Goal: Task Accomplishment & Management: Manage account settings

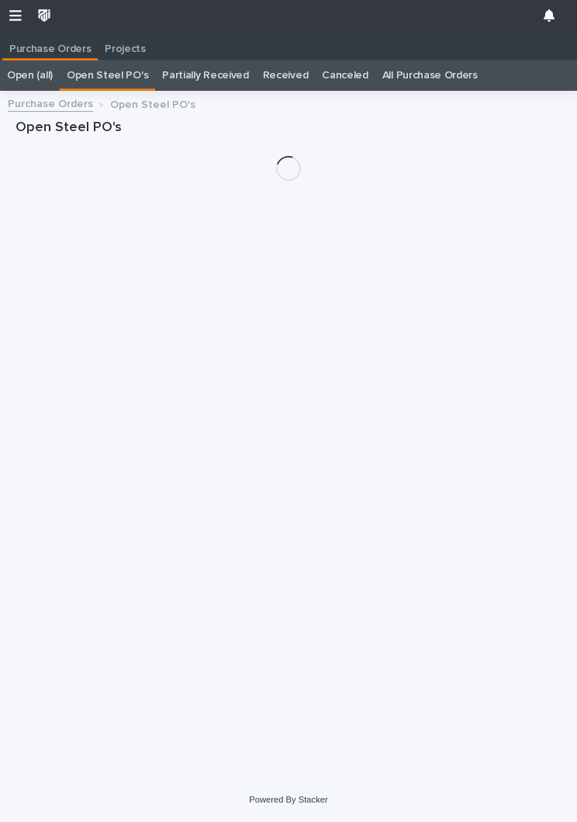
scroll to position [1, 0]
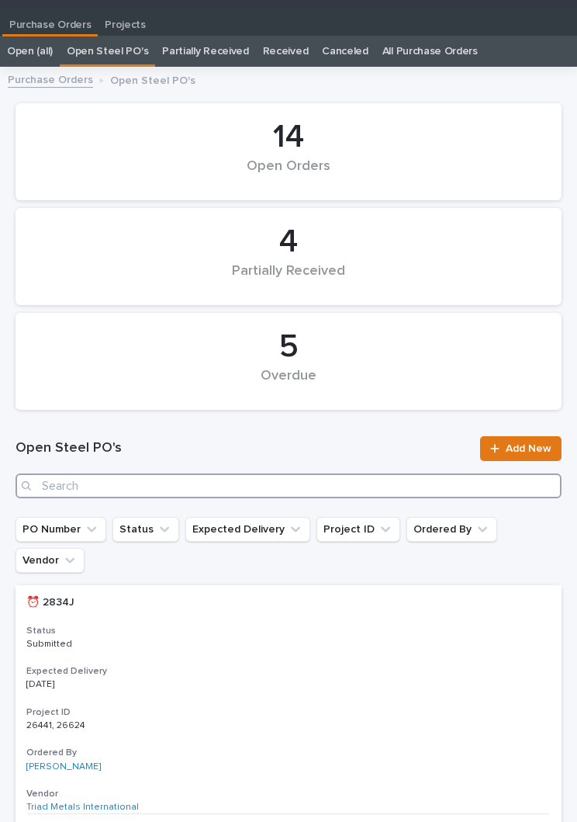
click at [196, 476] on input "Search" at bounding box center [289, 485] width 546 height 25
type input "2936"
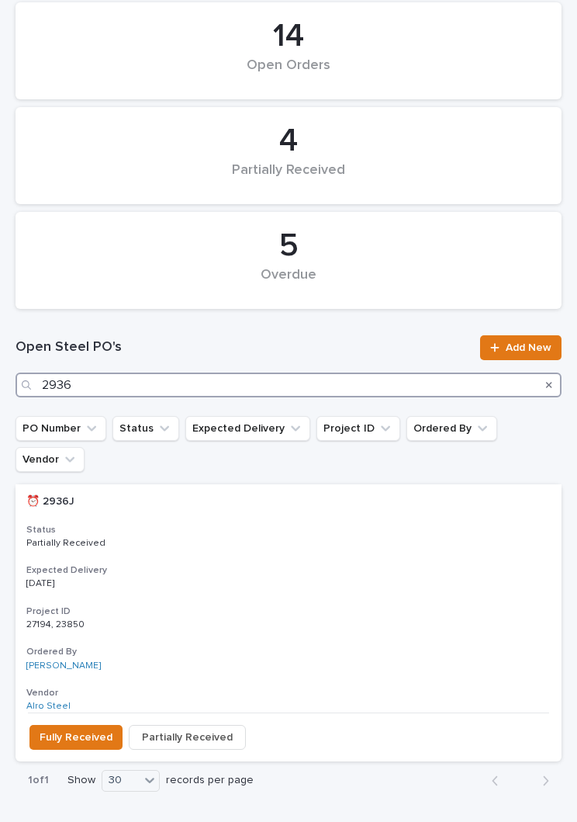
scroll to position [125, 0]
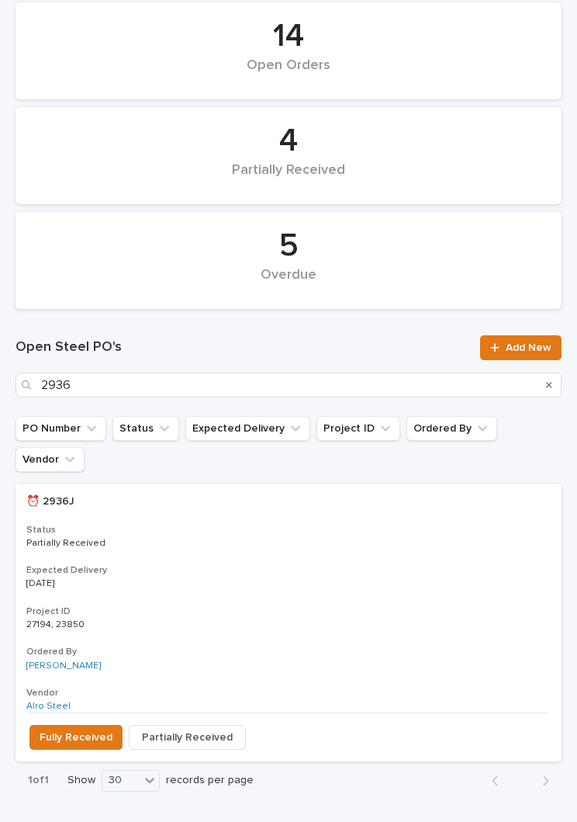
click at [266, 524] on h3 "Status" at bounding box center [288, 530] width 524 height 12
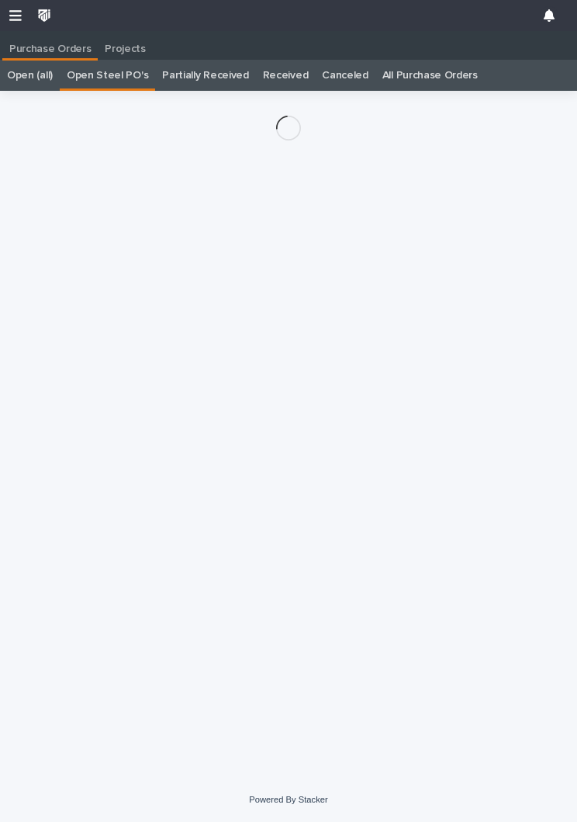
scroll to position [24, 0]
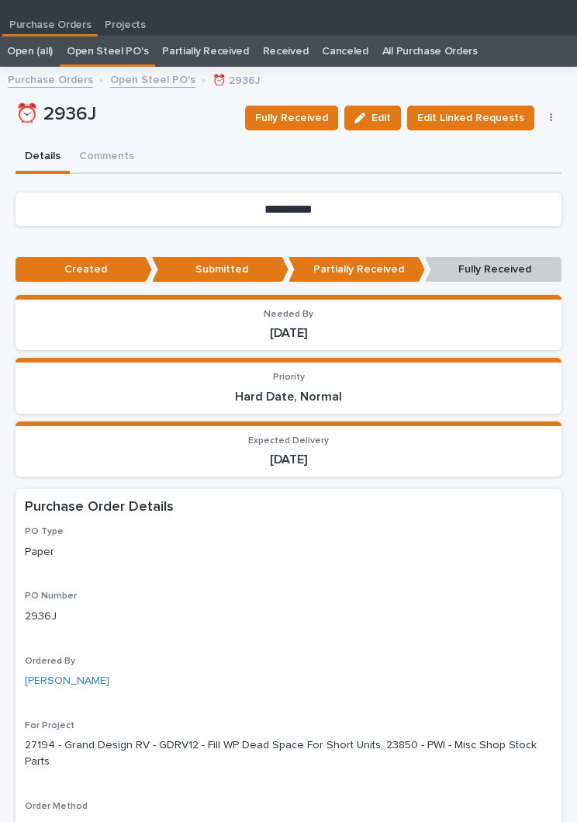
click at [313, 119] on span "Fully Received" at bounding box center [291, 118] width 73 height 19
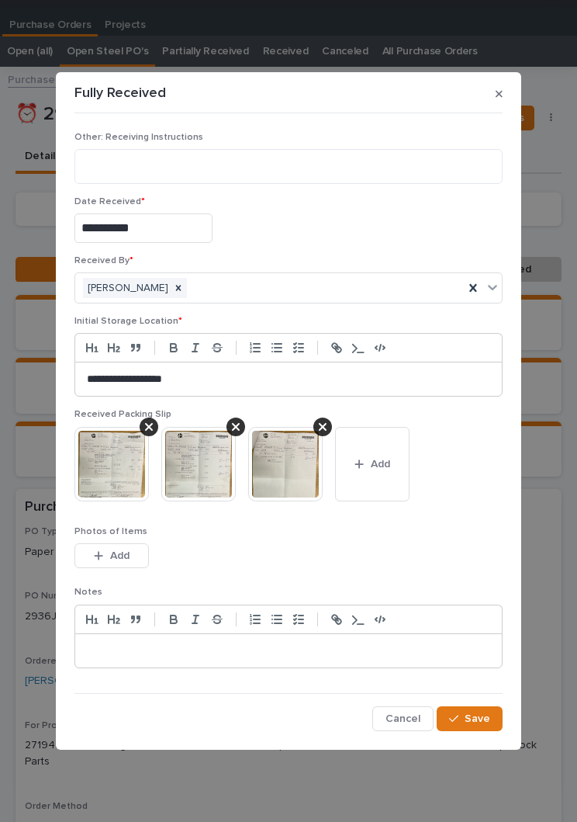
click at [398, 471] on button "Add" at bounding box center [372, 464] width 74 height 74
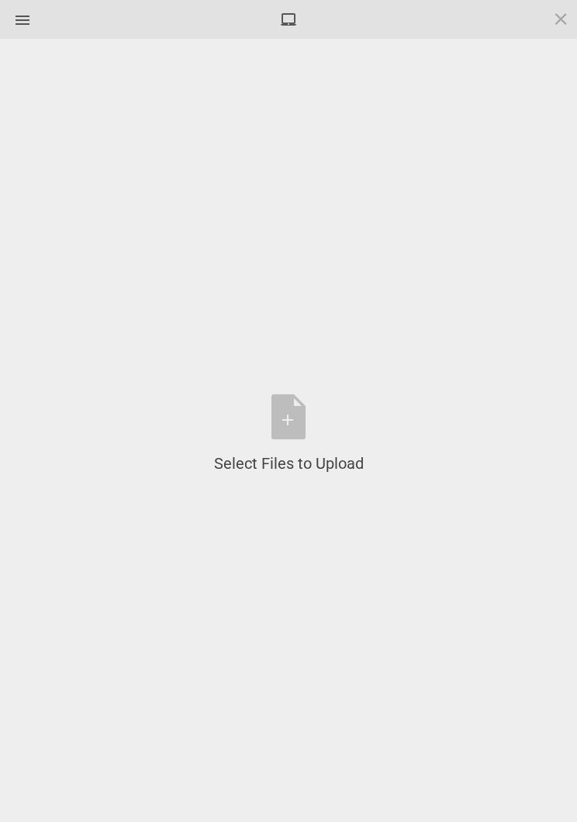
click at [303, 420] on div "Select Files to Upload or Drag and Drop, Copy and Paste Files" at bounding box center [289, 434] width 150 height 80
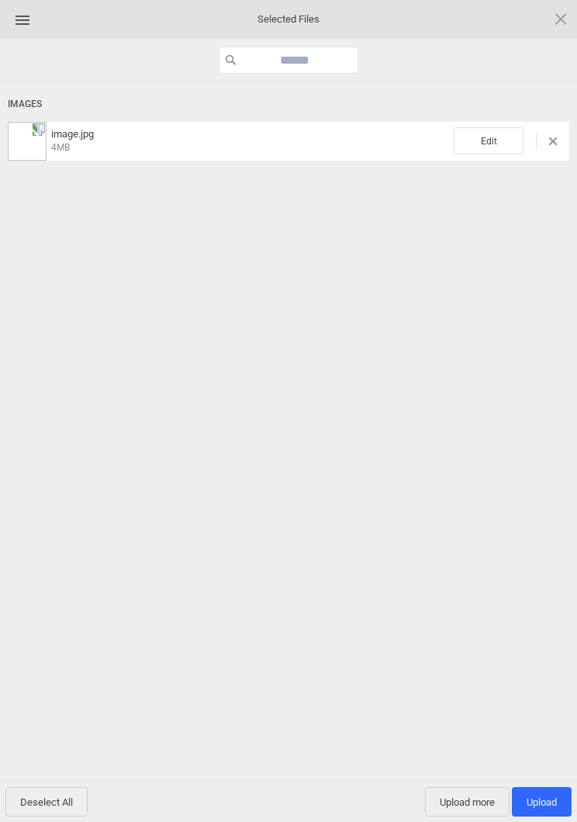
click at [492, 144] on span "Edit" at bounding box center [489, 140] width 70 height 27
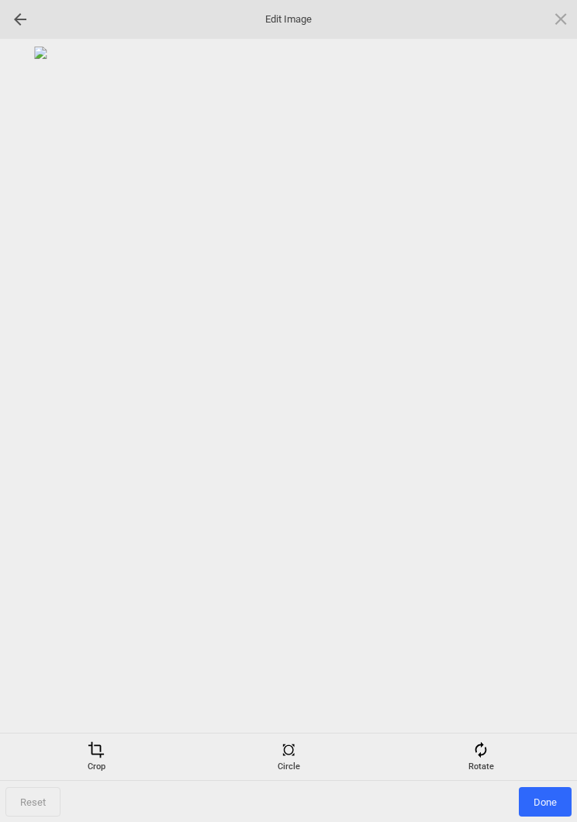
click at [493, 756] on div "Rotate" at bounding box center [481, 756] width 185 height 31
click at [558, 406] on div at bounding box center [542, 411] width 39 height 39
click at [559, 396] on div at bounding box center [542, 411] width 39 height 39
click at [566, 403] on div at bounding box center [289, 386] width 562 height 678
click at [560, 399] on div at bounding box center [542, 411] width 39 height 39
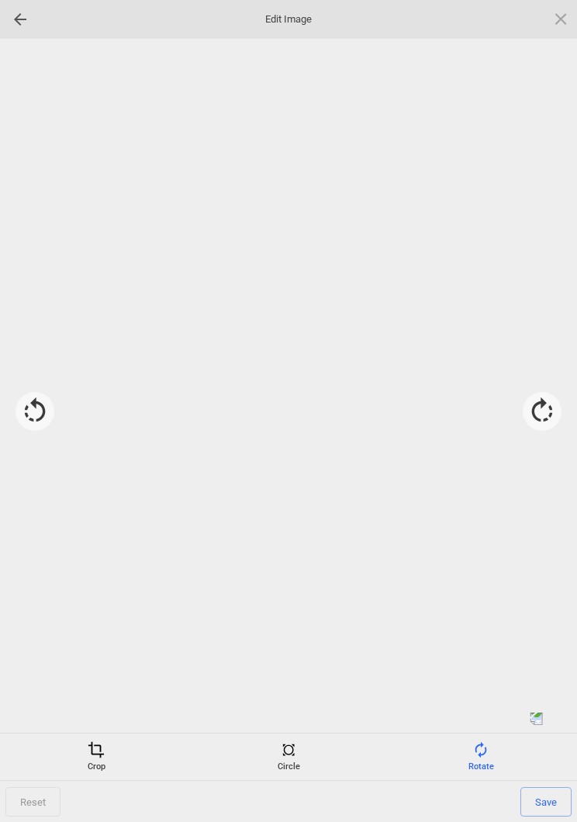
click at [563, 402] on div at bounding box center [289, 386] width 562 height 678
click at [556, 405] on div at bounding box center [542, 411] width 39 height 39
click at [112, 768] on div "Crop" at bounding box center [96, 756] width 185 height 31
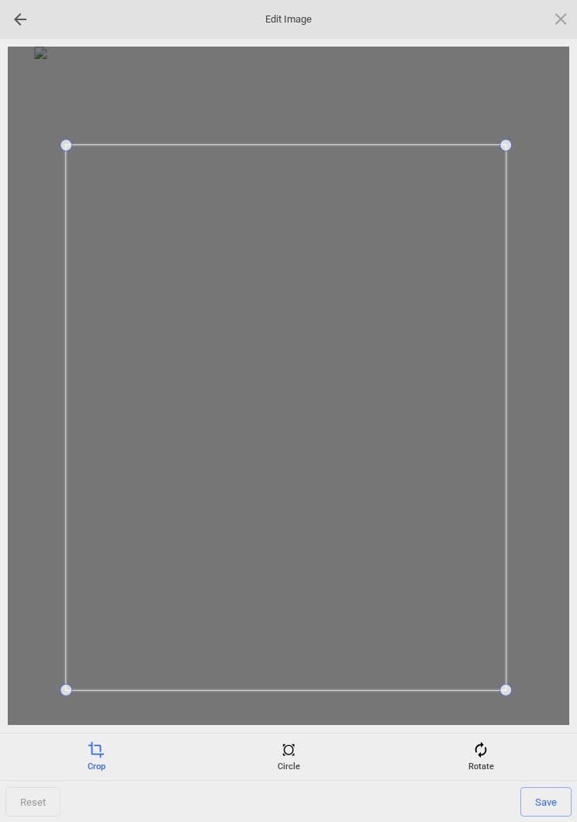
click at [550, 792] on span "Save" at bounding box center [546, 801] width 51 height 29
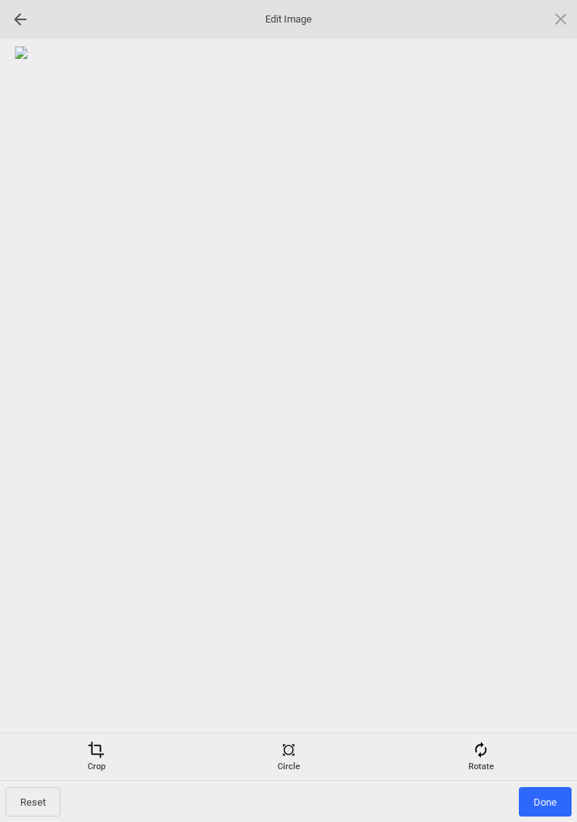
click at [557, 790] on span "Done" at bounding box center [545, 801] width 53 height 29
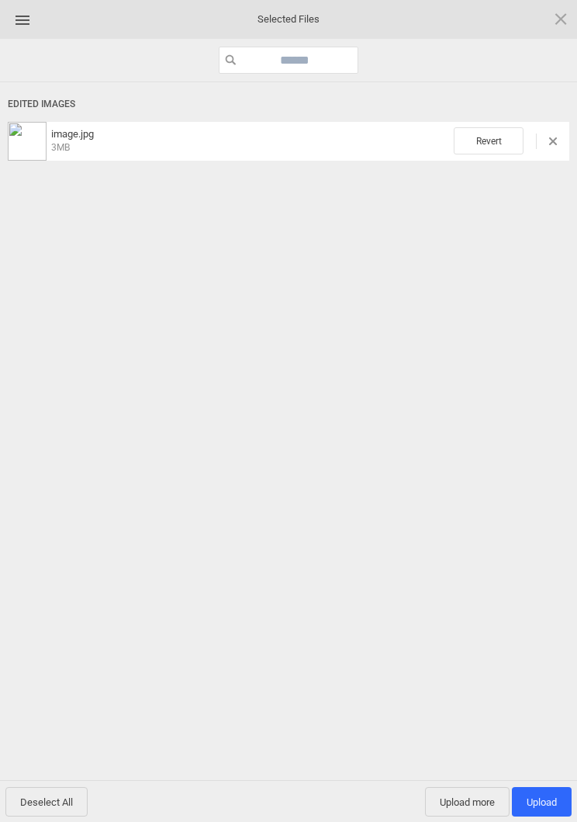
click at [542, 796] on span "Upload 1" at bounding box center [542, 802] width 30 height 12
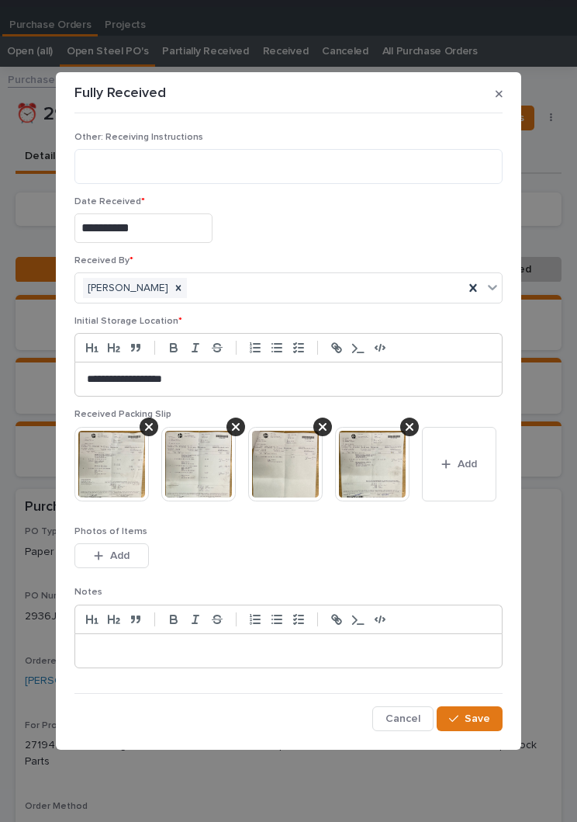
click at [479, 723] on span "Save" at bounding box center [478, 718] width 26 height 14
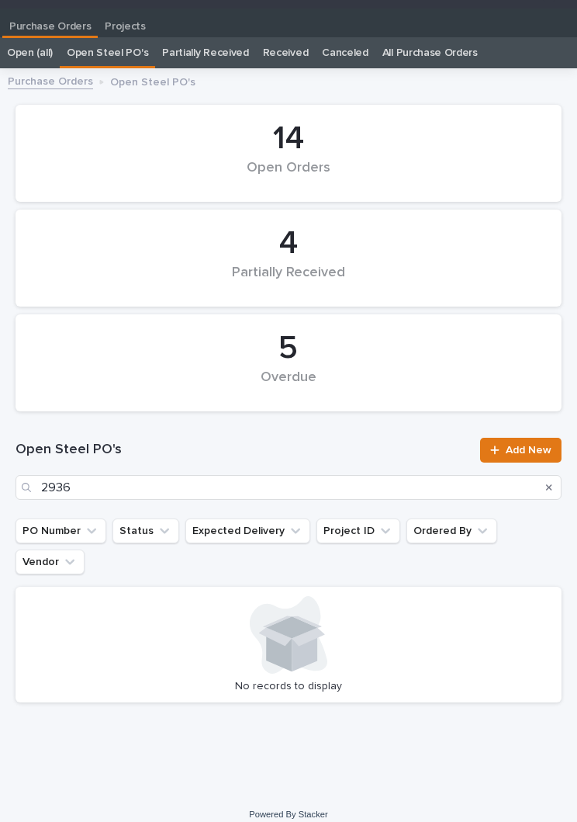
scroll to position [24, 0]
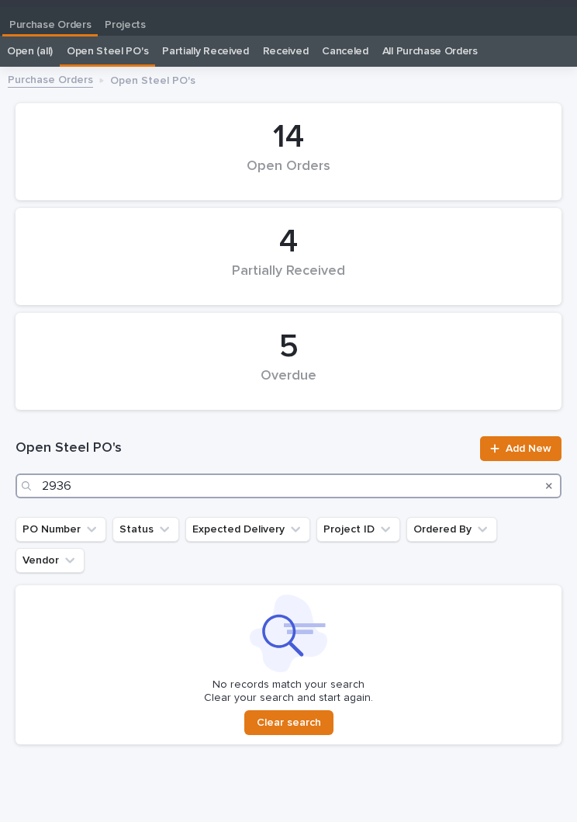
click at [267, 487] on input "2936" at bounding box center [289, 485] width 546 height 25
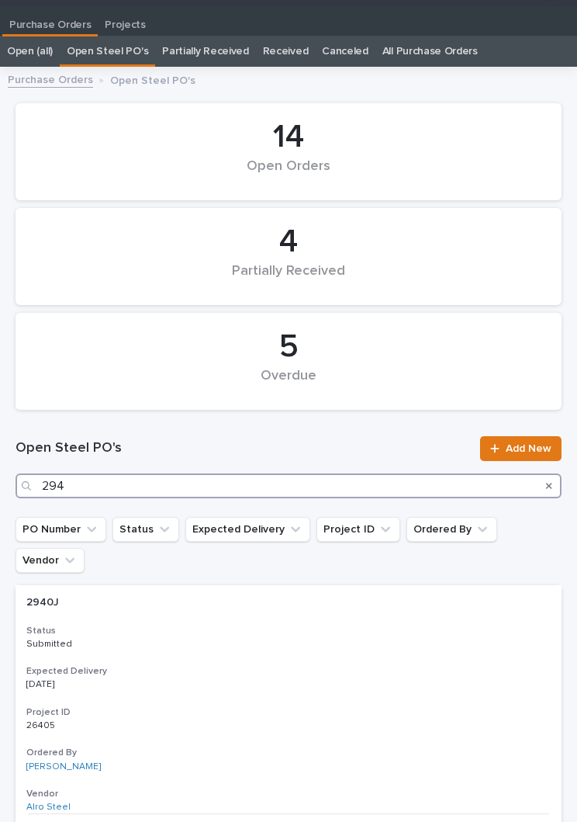
type input "2940"
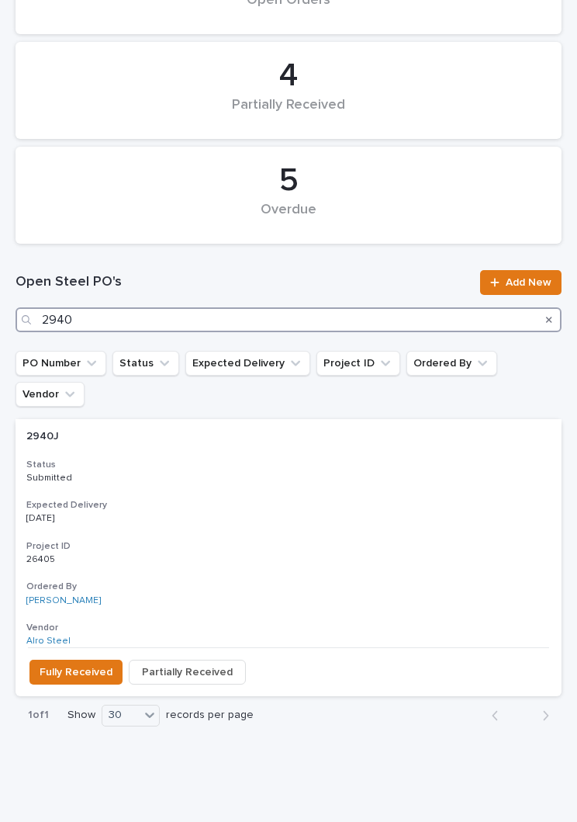
scroll to position [190, 0]
click at [271, 499] on h3 "Expected Delivery" at bounding box center [288, 505] width 524 height 12
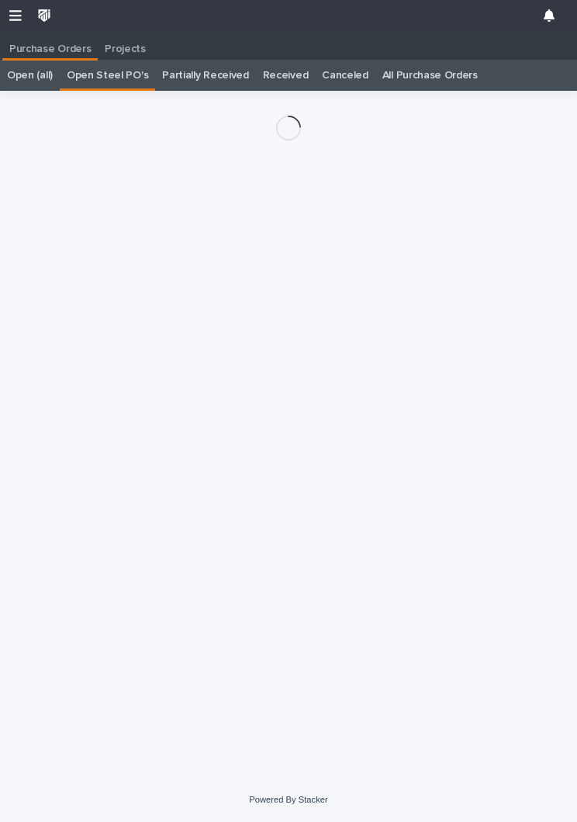
scroll to position [24, 0]
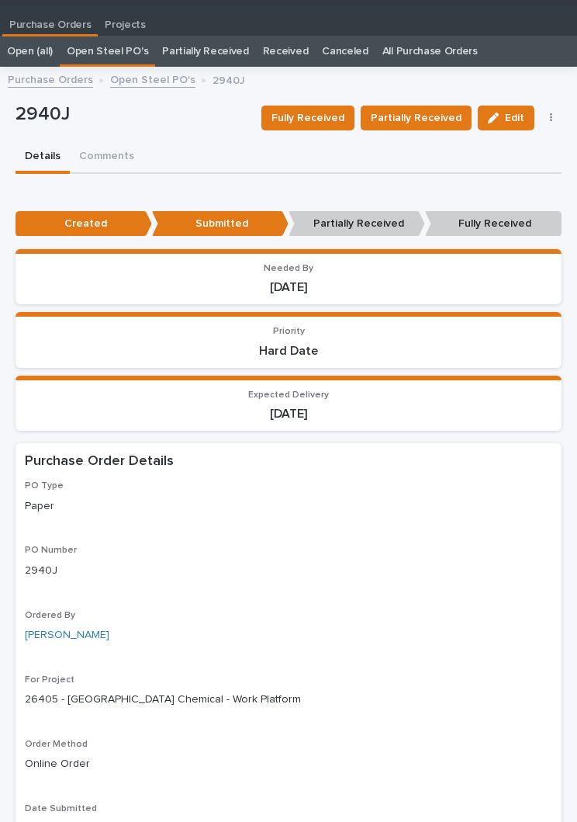
click at [334, 113] on span "Fully Received" at bounding box center [308, 118] width 73 height 19
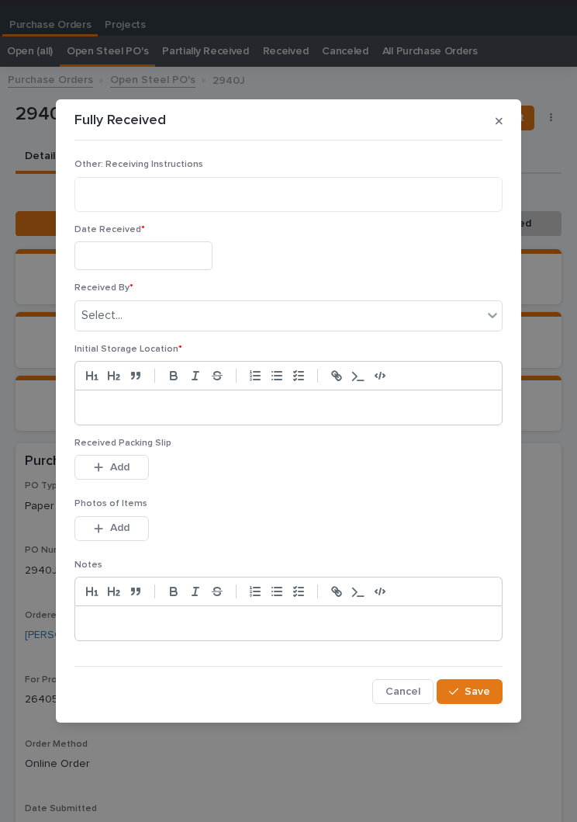
click at [172, 254] on input "text" at bounding box center [143, 255] width 138 height 29
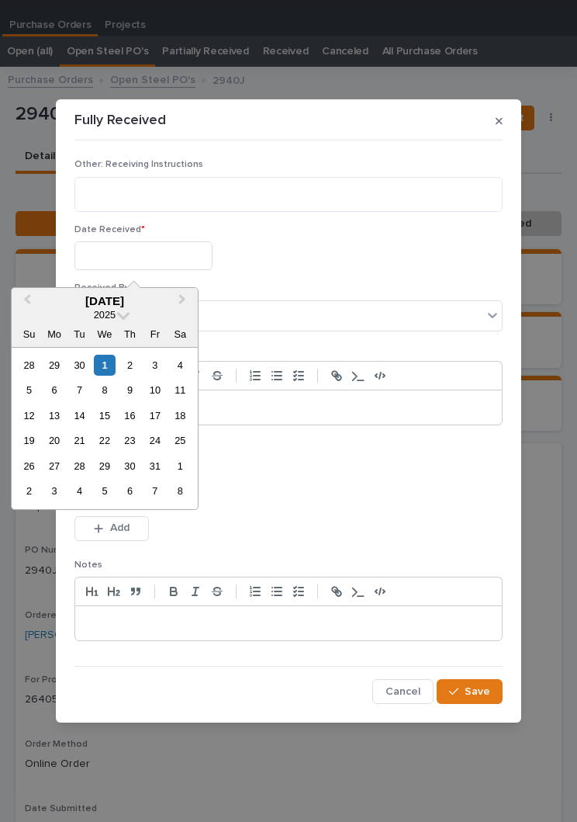
click at [111, 374] on div "1" at bounding box center [104, 365] width 21 height 21
type input "**********"
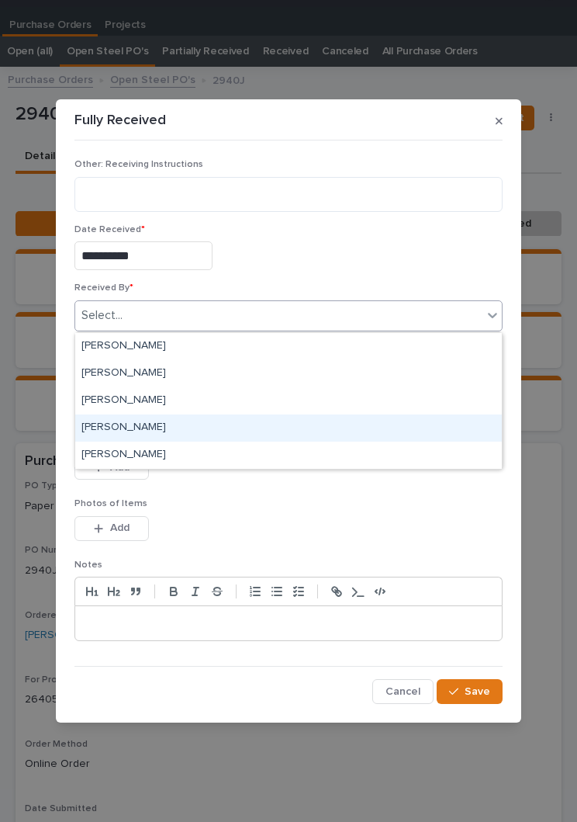
click at [195, 430] on div "[PERSON_NAME]" at bounding box center [288, 427] width 427 height 27
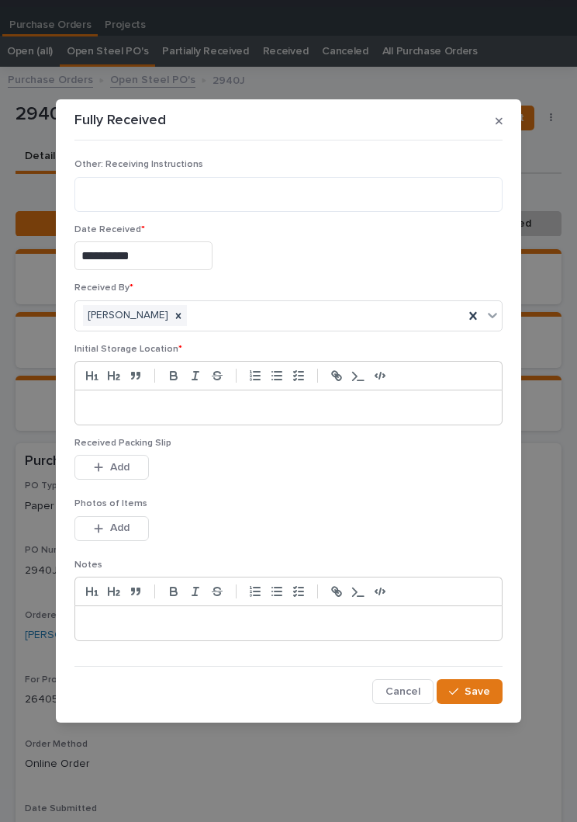
click at [284, 406] on p at bounding box center [288, 408] width 403 height 16
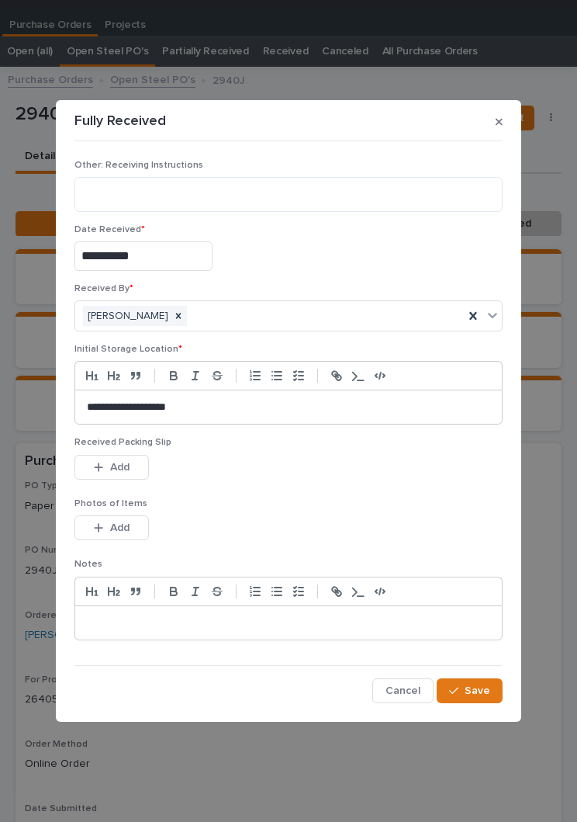
click at [306, 485] on div "This file cannot be opened Download File Add" at bounding box center [288, 470] width 428 height 31
click at [122, 464] on span "Add" at bounding box center [119, 467] width 19 height 14
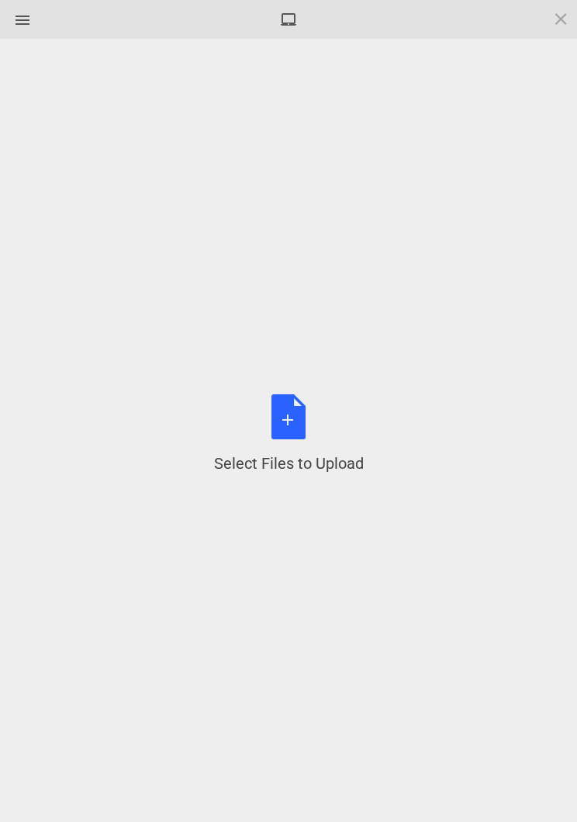
click at [298, 429] on div "Select Files to Upload or Drag and Drop, Copy and Paste Files" at bounding box center [289, 434] width 150 height 80
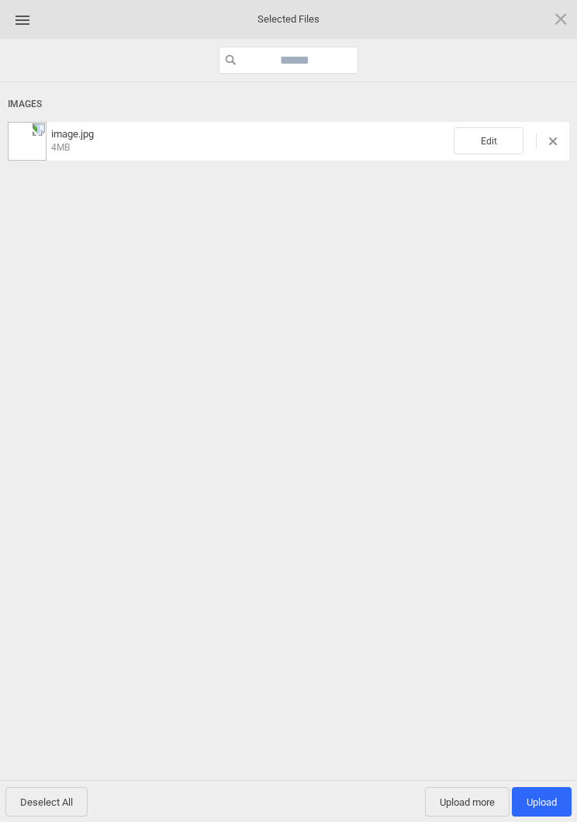
click at [492, 134] on span "Edit" at bounding box center [489, 140] width 70 height 27
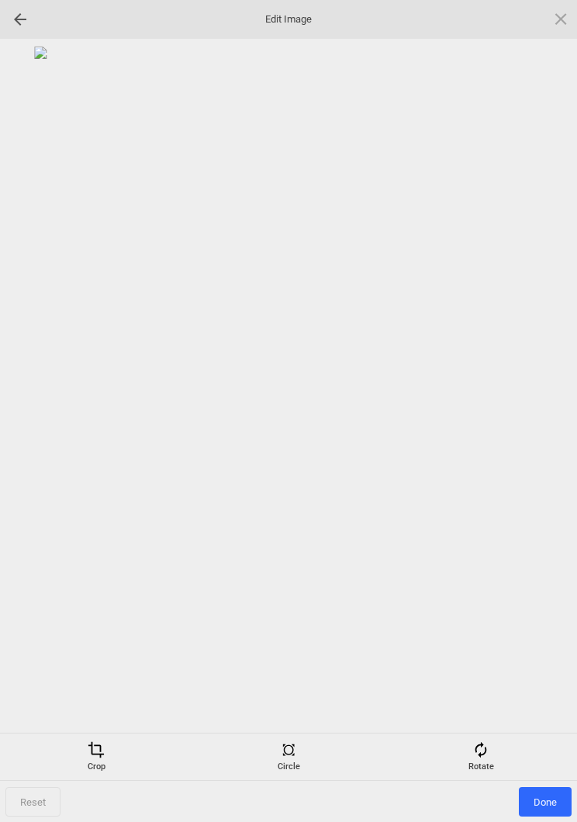
click at [493, 763] on div "Rotate" at bounding box center [481, 756] width 185 height 31
click at [543, 396] on div at bounding box center [542, 411] width 39 height 39
click at [543, 405] on div at bounding box center [542, 411] width 39 height 39
click at [550, 400] on div at bounding box center [542, 411] width 39 height 39
click at [552, 396] on div at bounding box center [542, 411] width 39 height 39
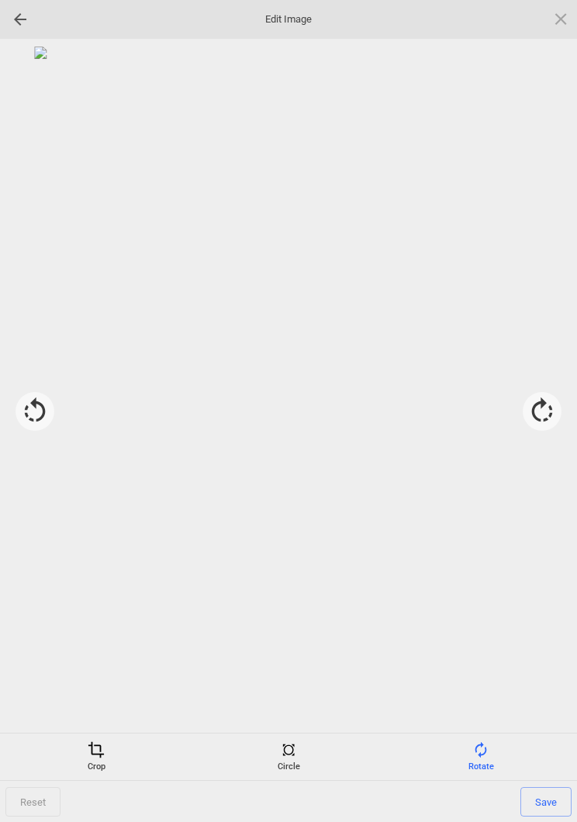
click at [98, 761] on div "Crop" at bounding box center [96, 756] width 185 height 31
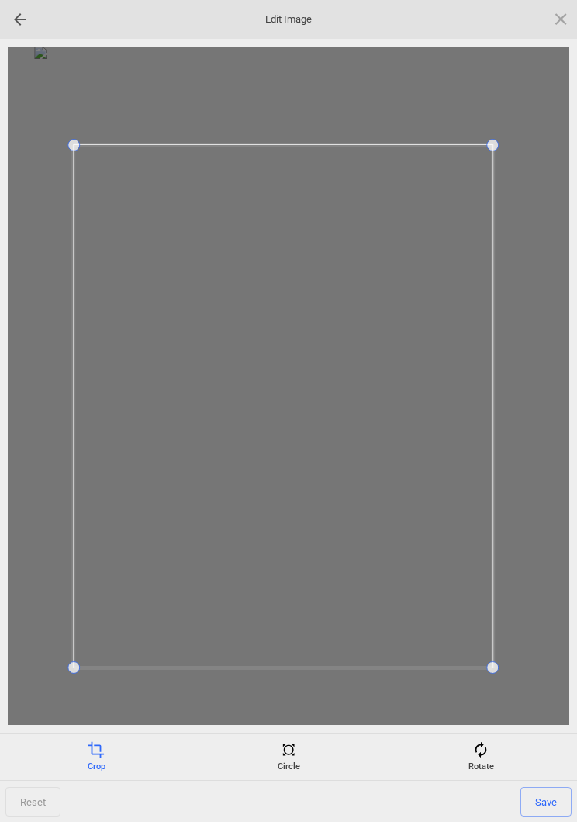
click at [547, 794] on span "Save" at bounding box center [546, 801] width 51 height 29
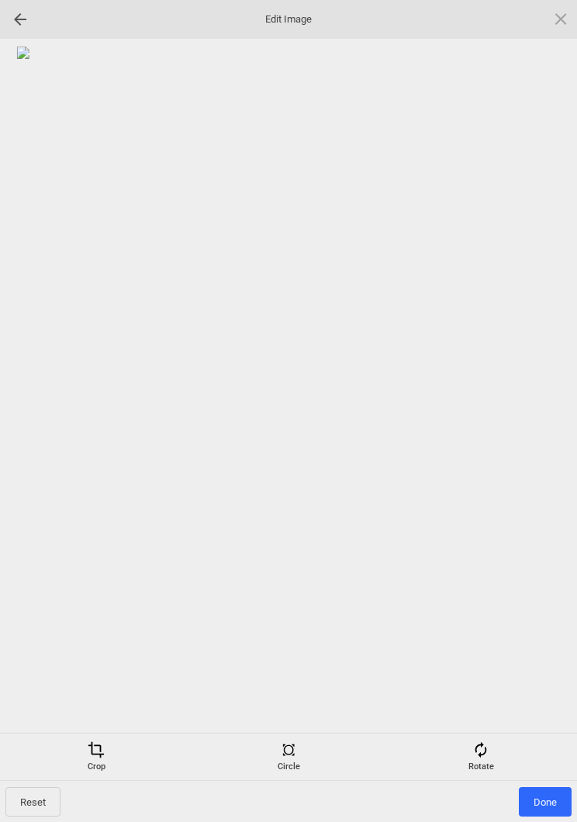
click at [552, 805] on span "Done" at bounding box center [545, 801] width 53 height 29
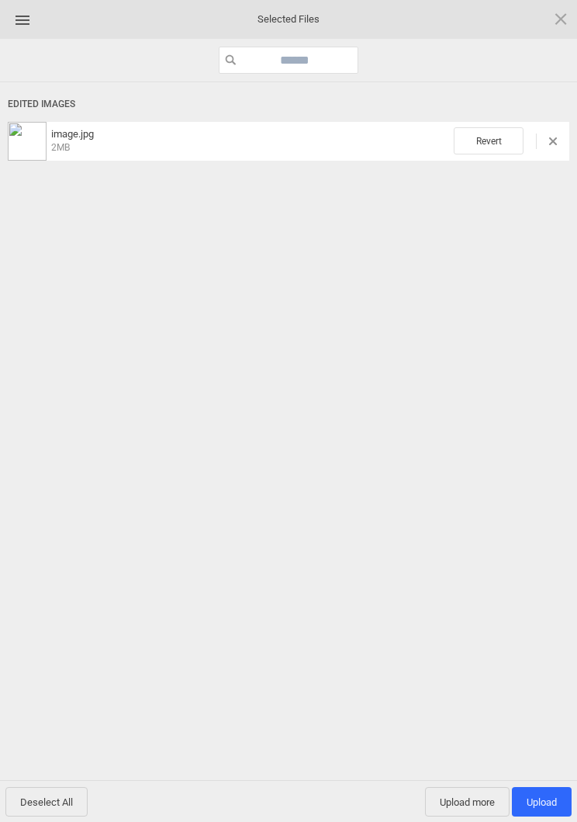
click at [476, 789] on span "Upload more" at bounding box center [467, 801] width 85 height 29
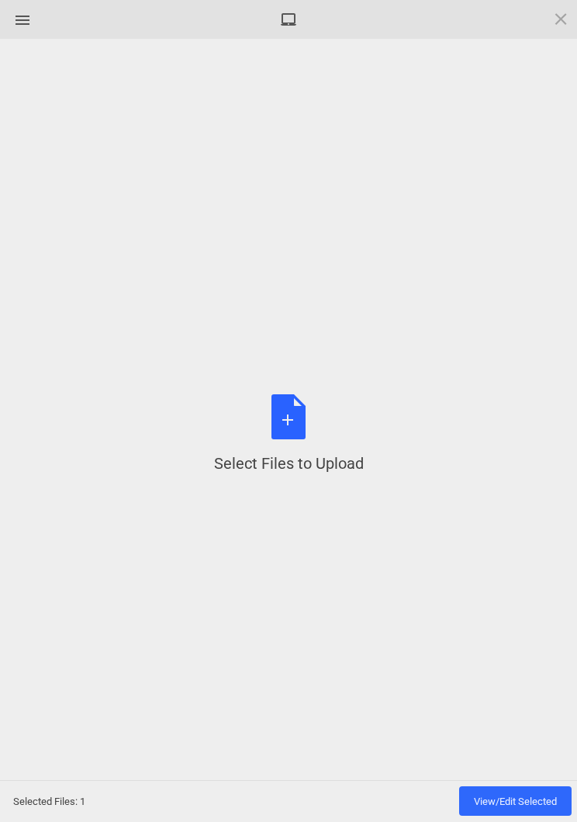
click at [297, 438] on div "Select Files to Upload or Drag and Drop, Copy and Paste Files" at bounding box center [289, 434] width 150 height 80
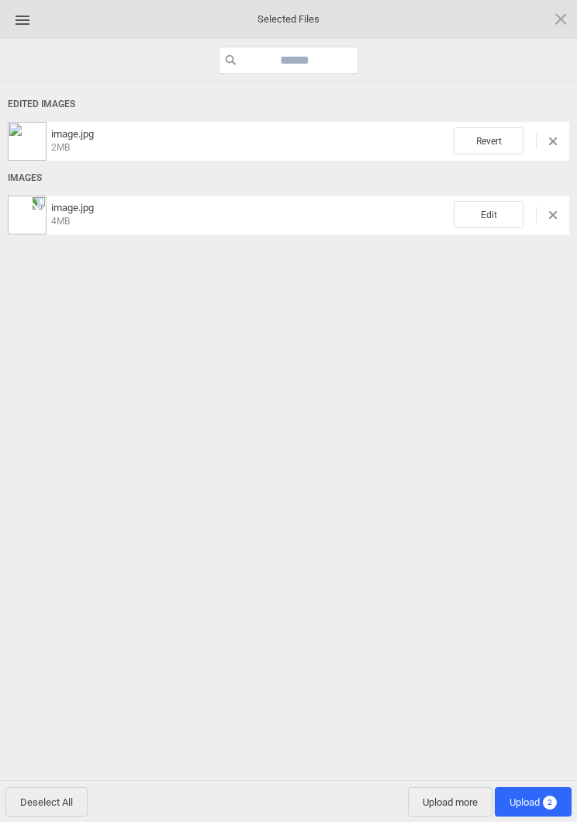
click at [493, 203] on span "Edit" at bounding box center [489, 214] width 70 height 27
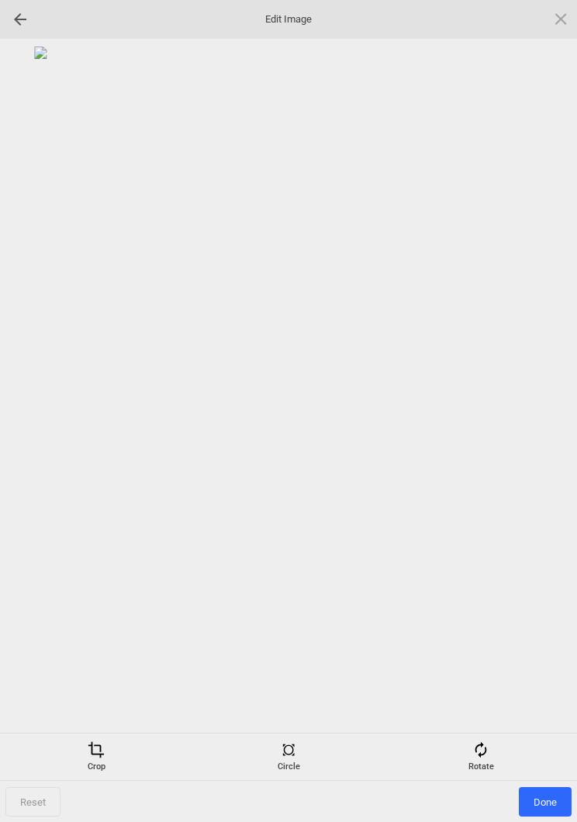
click at [483, 755] on span at bounding box center [480, 749] width 17 height 17
click at [550, 403] on div at bounding box center [542, 411] width 39 height 39
click at [546, 412] on div at bounding box center [542, 411] width 39 height 39
click at [549, 400] on div at bounding box center [542, 411] width 39 height 39
click at [546, 406] on div at bounding box center [542, 411] width 39 height 39
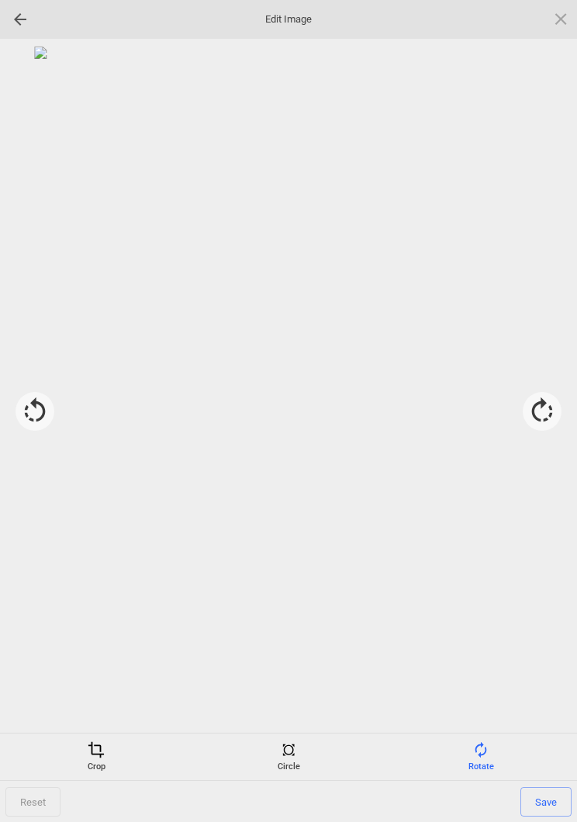
click at [95, 755] on span at bounding box center [96, 749] width 17 height 17
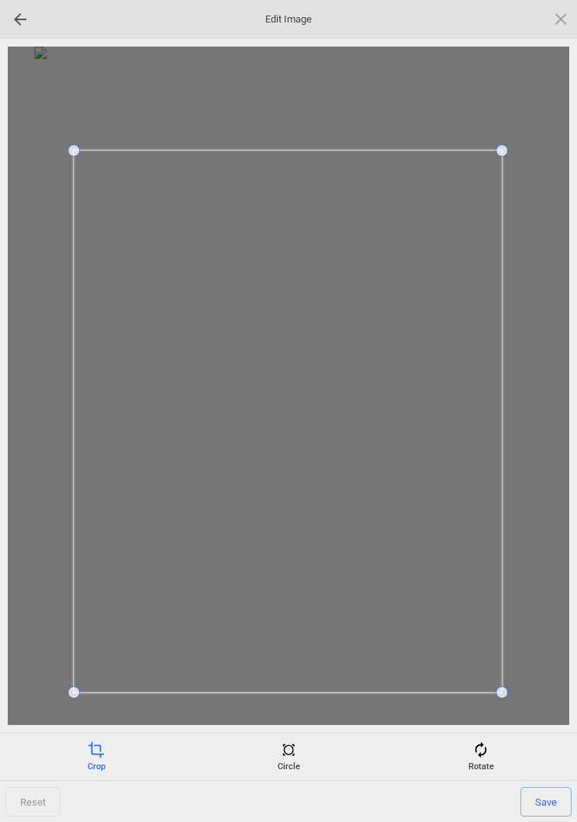
click at [562, 796] on span "Save" at bounding box center [546, 801] width 51 height 29
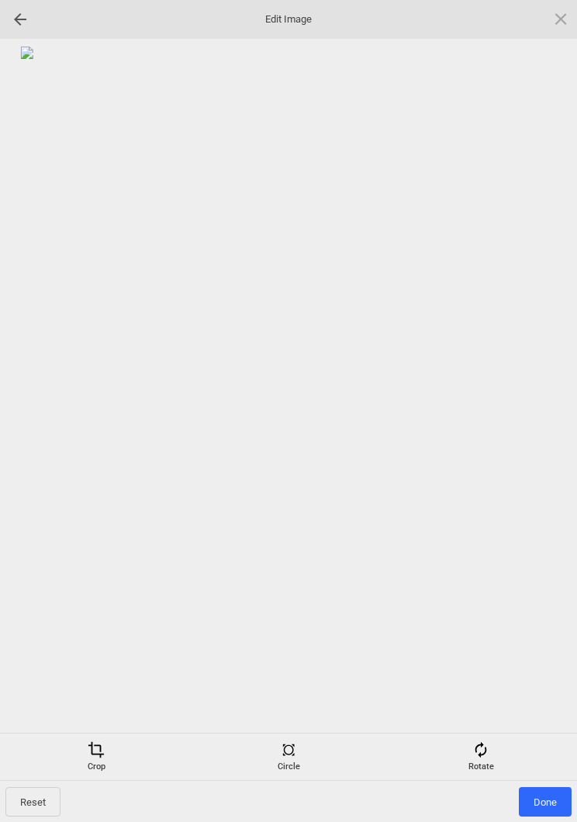
click at [562, 803] on span "Done" at bounding box center [545, 801] width 53 height 29
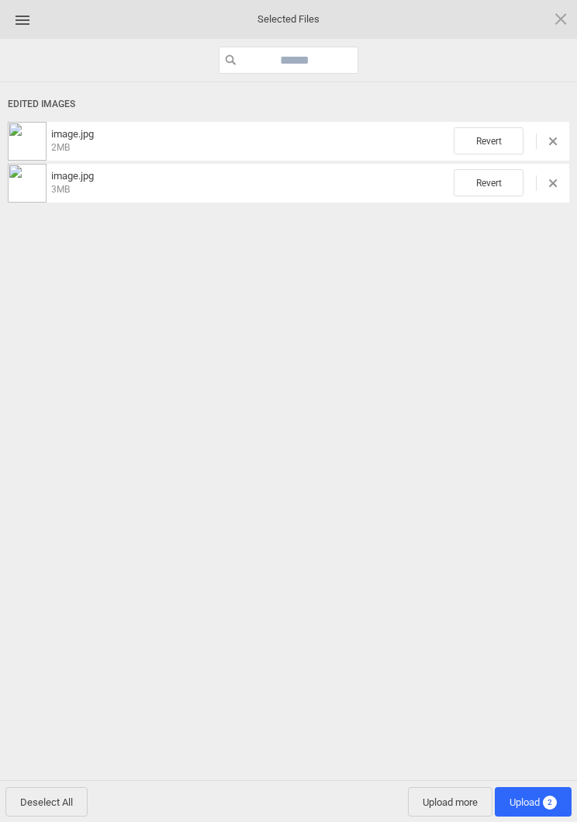
click at [436, 798] on span "Upload more" at bounding box center [450, 801] width 85 height 29
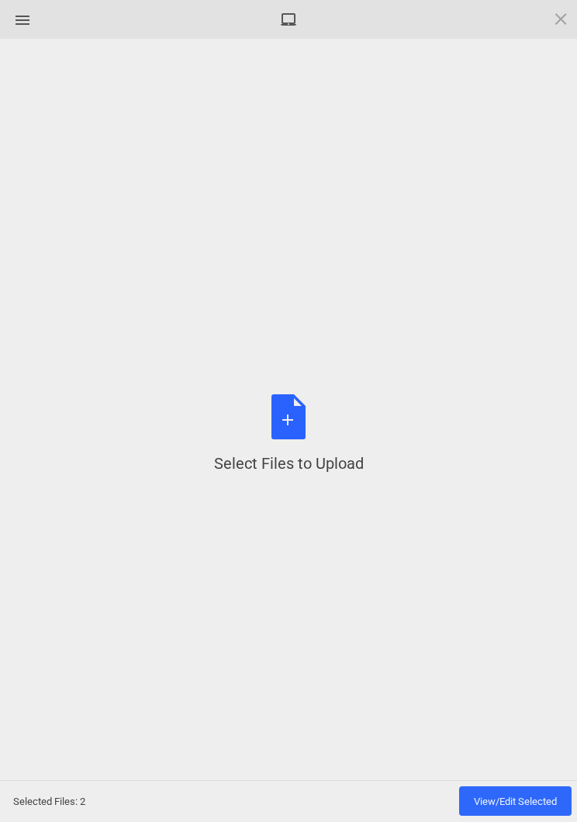
click at [298, 434] on div "Select Files to Upload or Drag and Drop, Copy and Paste Files" at bounding box center [289, 434] width 150 height 80
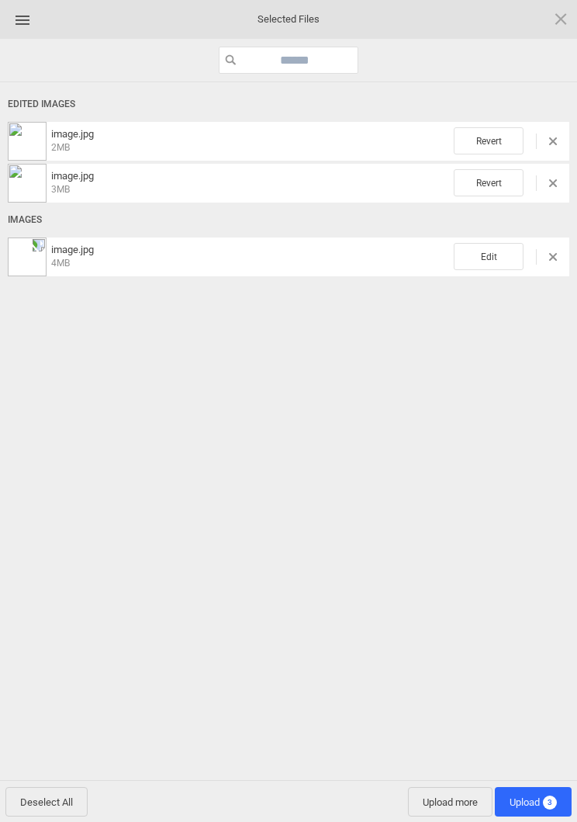
click at [486, 264] on span "Edit" at bounding box center [489, 256] width 70 height 27
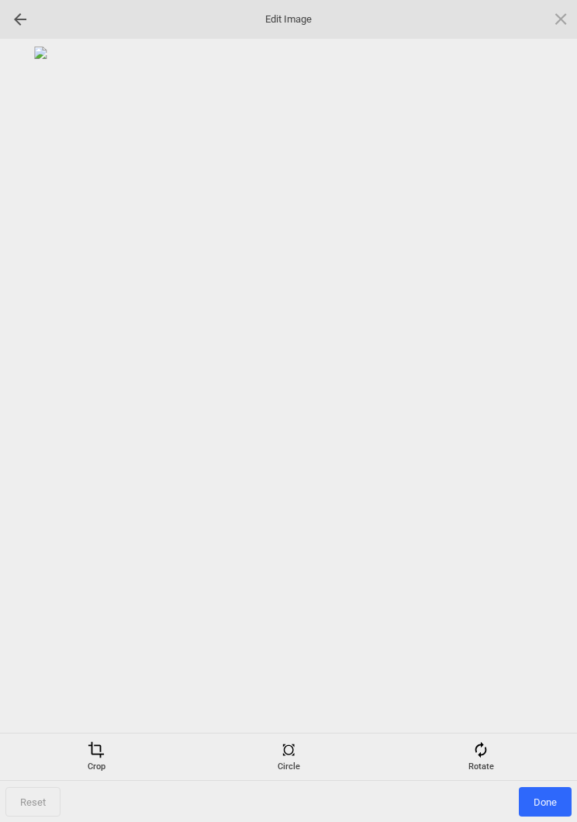
click at [487, 760] on div "Rotate" at bounding box center [481, 756] width 185 height 31
click at [556, 400] on div at bounding box center [542, 411] width 39 height 39
click at [554, 403] on div at bounding box center [542, 411] width 39 height 39
click at [561, 393] on div at bounding box center [542, 411] width 39 height 39
click at [544, 417] on div at bounding box center [542, 411] width 39 height 39
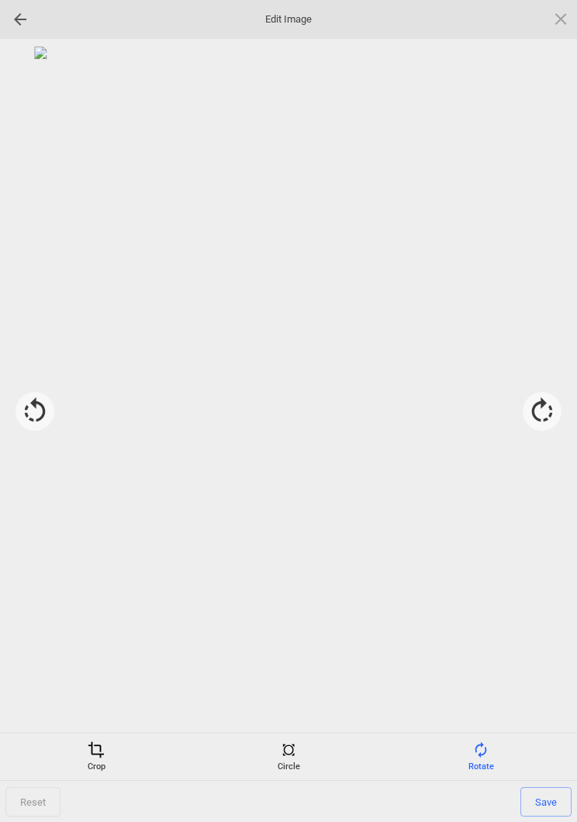
click at [88, 750] on span at bounding box center [96, 749] width 17 height 17
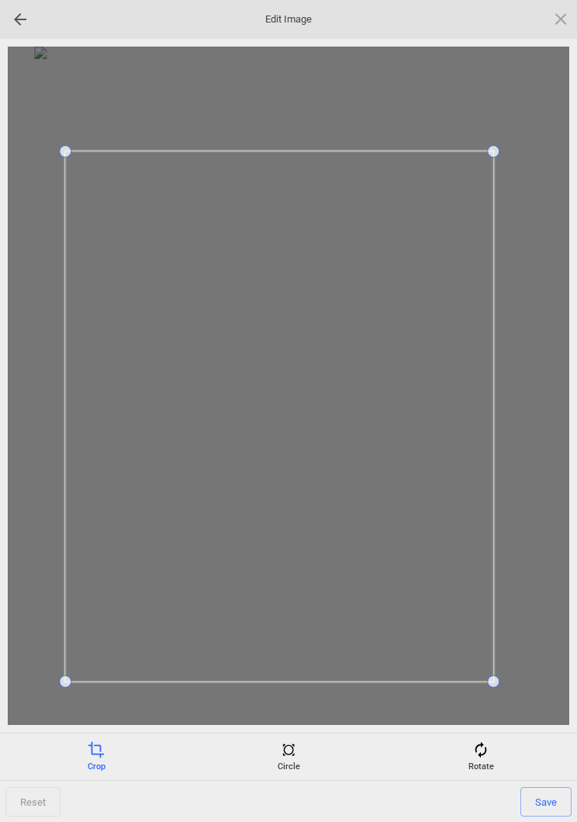
click at [551, 799] on span "Save" at bounding box center [546, 801] width 51 height 29
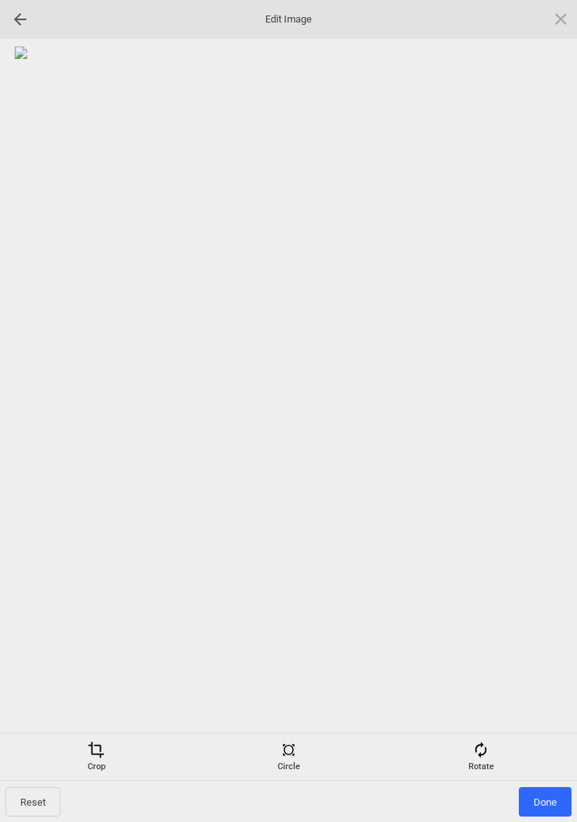
click at [557, 799] on span "Done" at bounding box center [545, 801] width 53 height 29
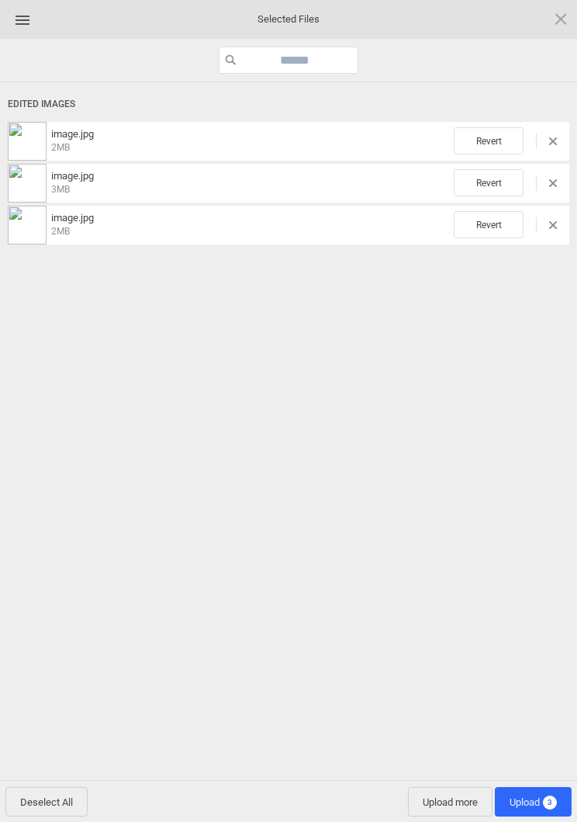
click at [547, 797] on span "3" at bounding box center [550, 802] width 14 height 14
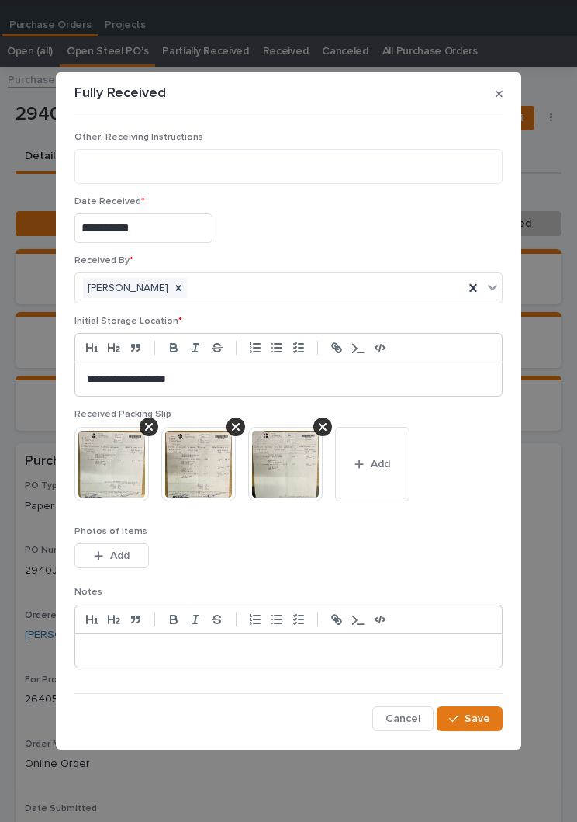
click at [467, 728] on button "Save" at bounding box center [470, 718] width 66 height 25
